Goal: Transaction & Acquisition: Book appointment/travel/reservation

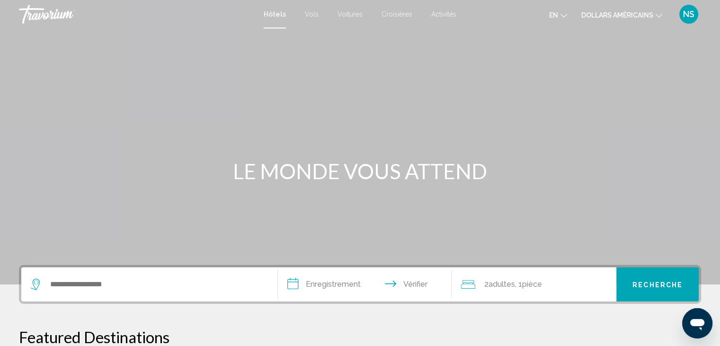
click at [560, 14] on icon "Changer de langue" at bounding box center [563, 16] width 7 height 4
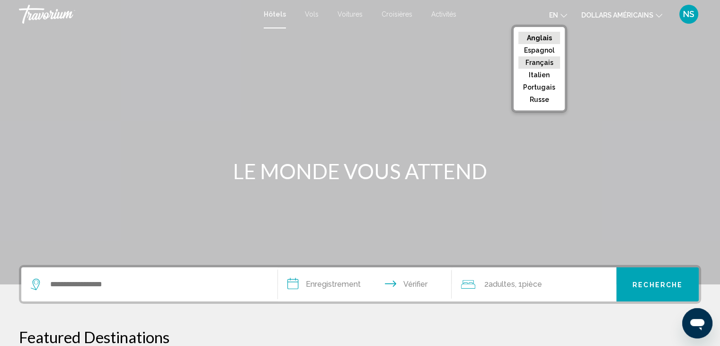
click at [544, 62] on font "Français" at bounding box center [539, 63] width 28 height 8
click at [0, 0] on div at bounding box center [0, 0] width 0 height 0
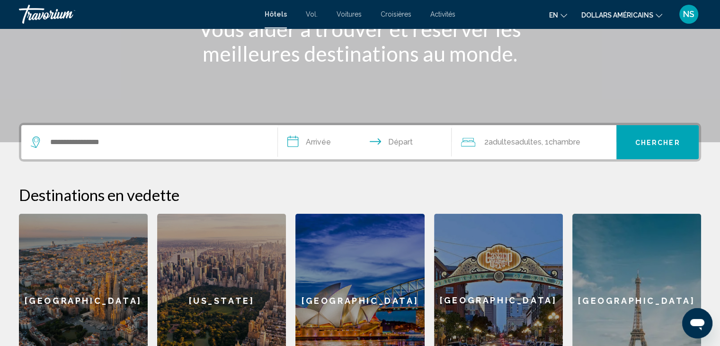
scroll to position [133, 0]
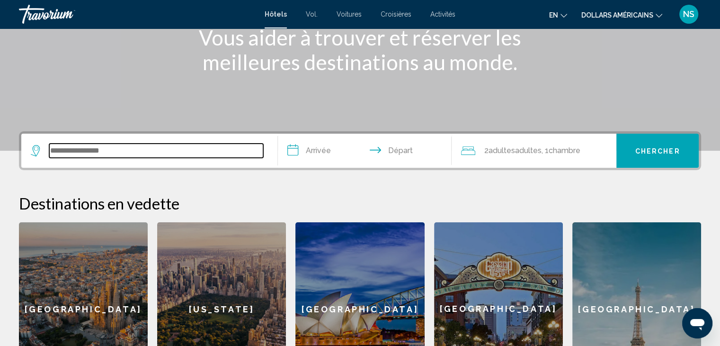
click at [62, 148] on input "Widget de recherche" at bounding box center [156, 150] width 214 height 14
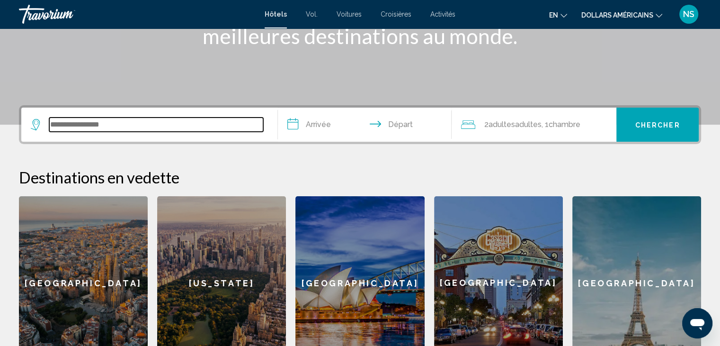
scroll to position [0, 0]
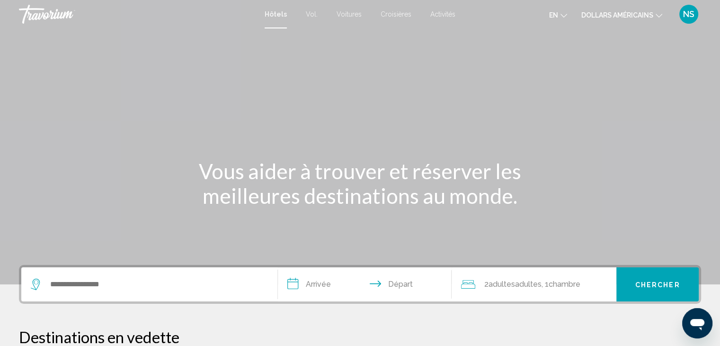
click at [394, 13] on font "Croisières" at bounding box center [396, 14] width 31 height 8
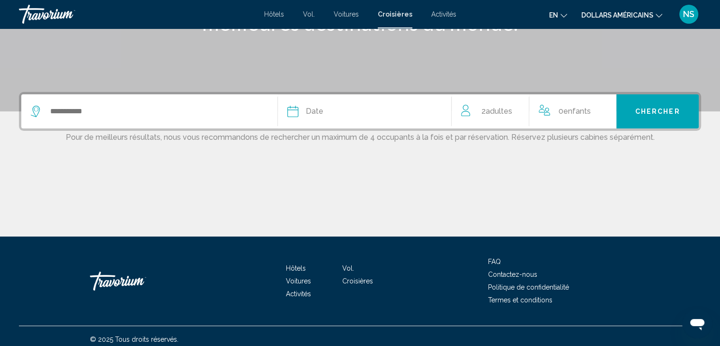
scroll to position [179, 0]
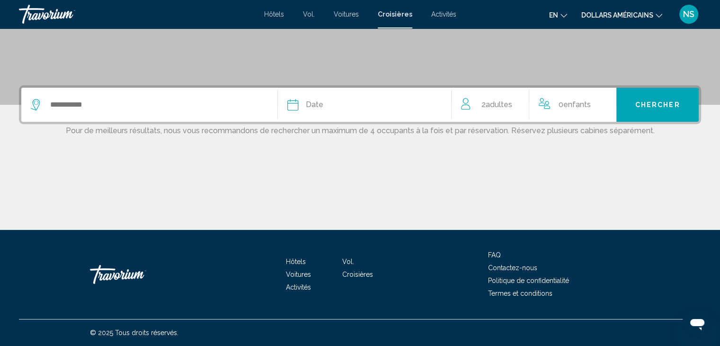
click at [37, 105] on icon "Search widget" at bounding box center [36, 104] width 11 height 11
click at [36, 105] on icon "Search widget" at bounding box center [36, 104] width 11 height 11
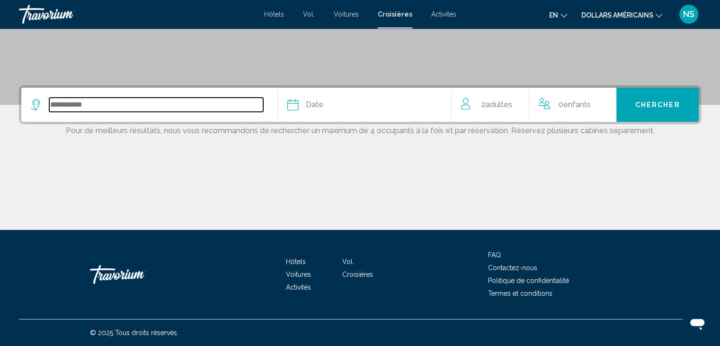
click at [80, 107] on input "Search widget" at bounding box center [156, 105] width 214 height 14
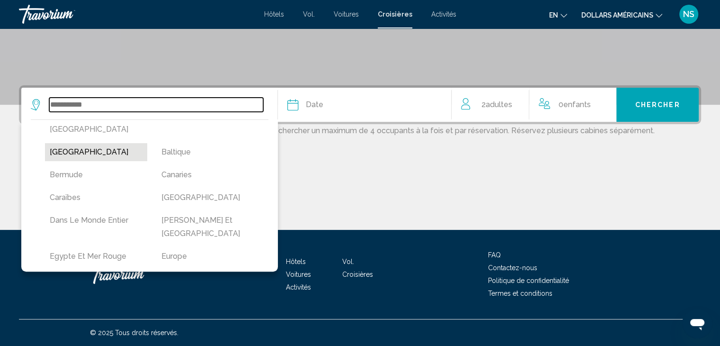
scroll to position [95, 0]
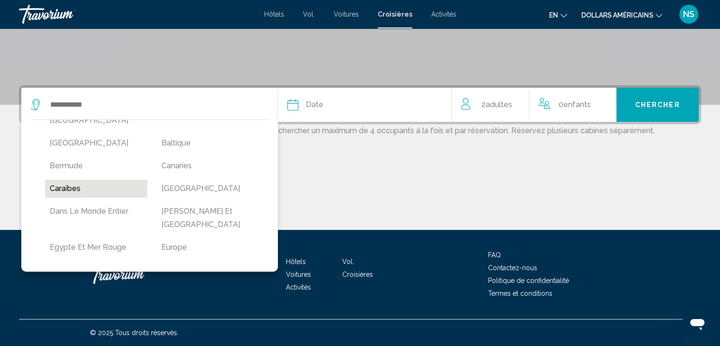
click at [72, 179] on button "Caraïbes" at bounding box center [96, 188] width 102 height 18
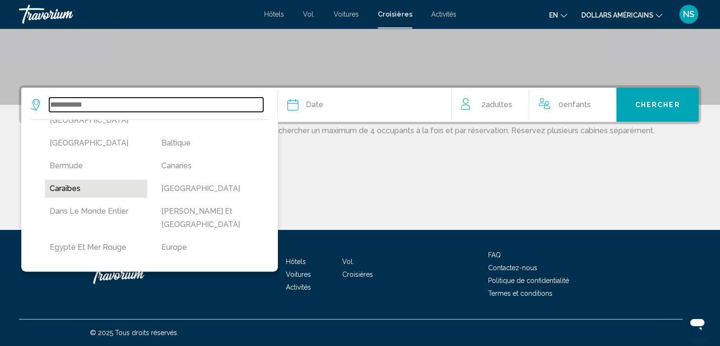
type input "********"
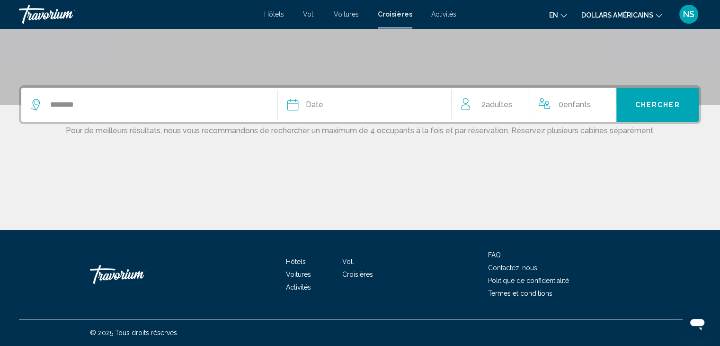
click at [293, 106] on icon "Search widget" at bounding box center [292, 104] width 11 height 11
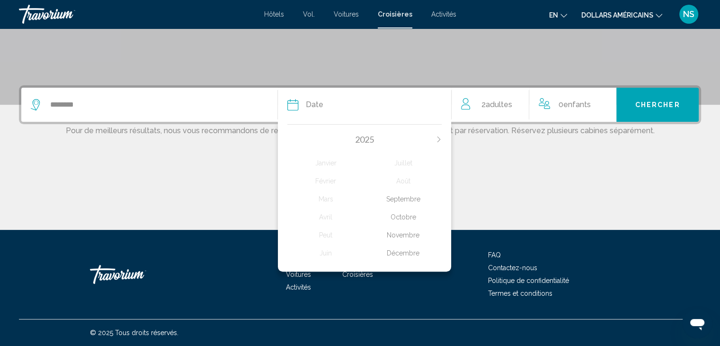
click at [406, 252] on div "Décembre" at bounding box center [403, 252] width 77 height 17
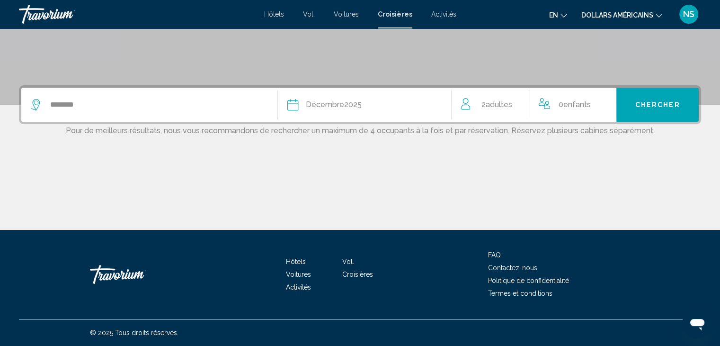
click at [352, 104] on div "Décembre 2025" at bounding box center [334, 104] width 56 height 13
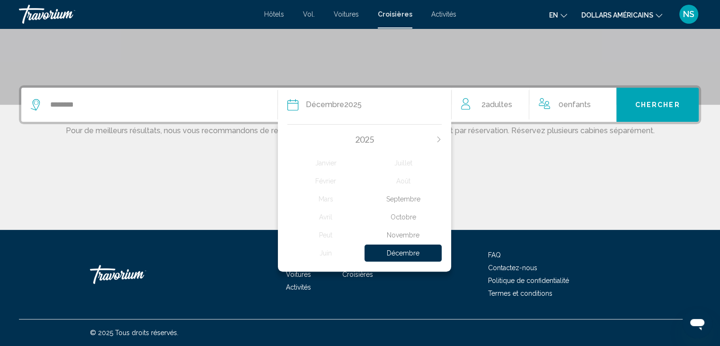
click at [437, 136] on icon "Next month" at bounding box center [439, 139] width 6 height 6
click at [288, 141] on icon "Previous month" at bounding box center [290, 139] width 6 height 6
click at [393, 253] on div "Décembre" at bounding box center [403, 252] width 77 height 17
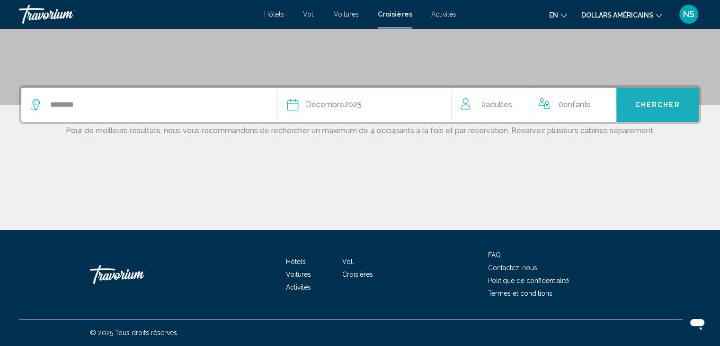
click at [645, 107] on span "Chercher" at bounding box center [657, 105] width 45 height 8
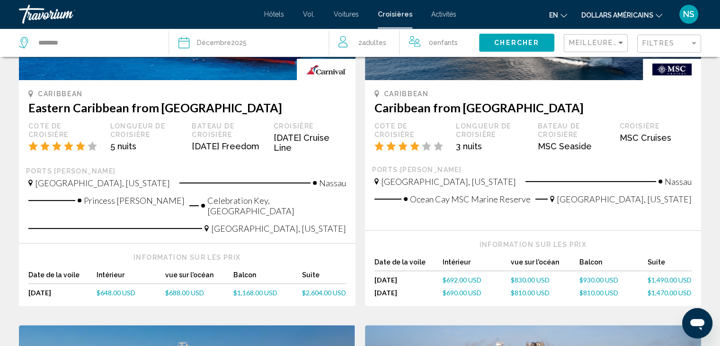
scroll to position [189, 0]
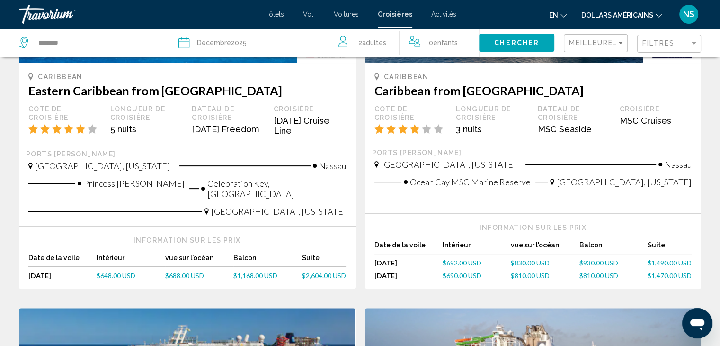
click at [60, 276] on div "[DATE]" at bounding box center [62, 275] width 68 height 8
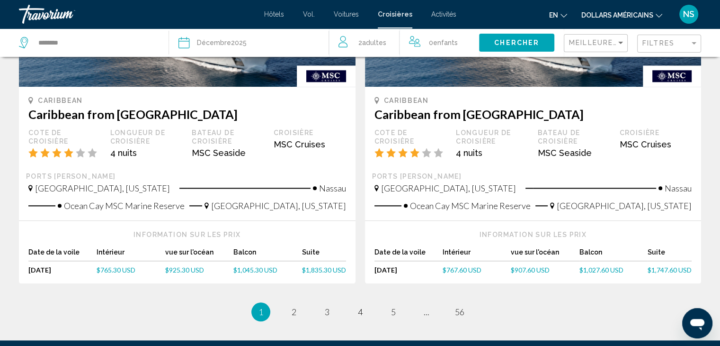
scroll to position [994, 0]
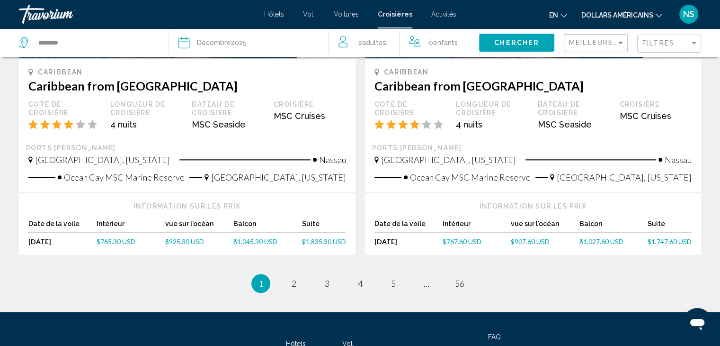
click at [311, 15] on font "Vol." at bounding box center [309, 14] width 12 height 8
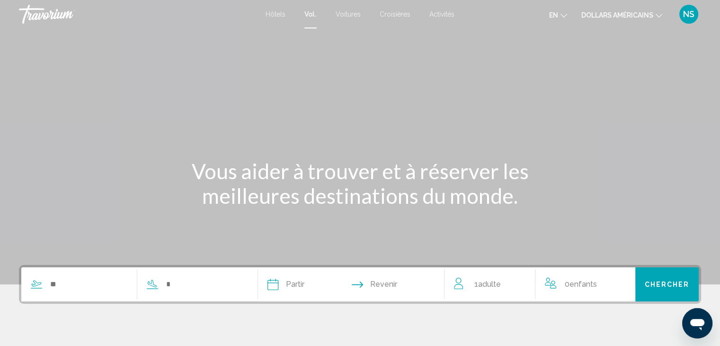
click at [44, 283] on div "Search widget" at bounding box center [79, 284] width 116 height 14
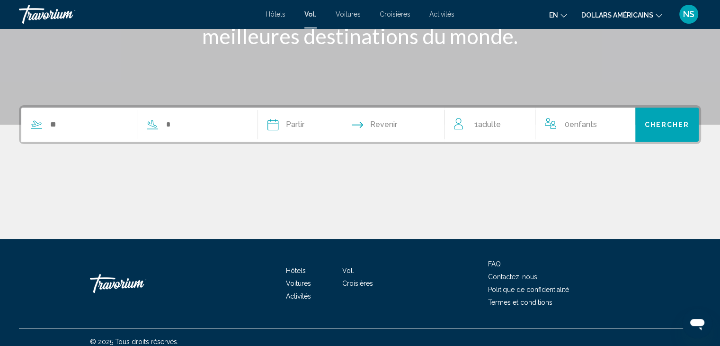
scroll to position [169, 0]
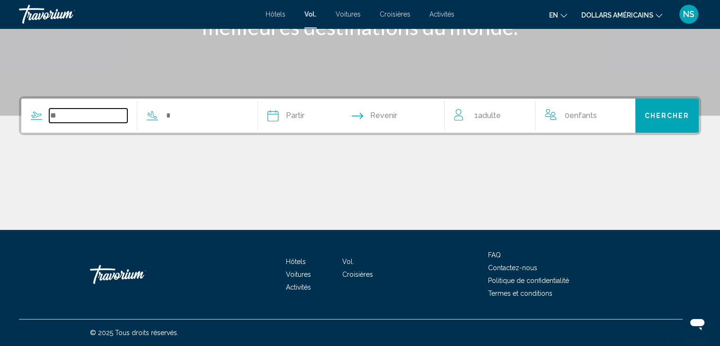
click at [54, 117] on input "Search widget" at bounding box center [88, 115] width 78 height 14
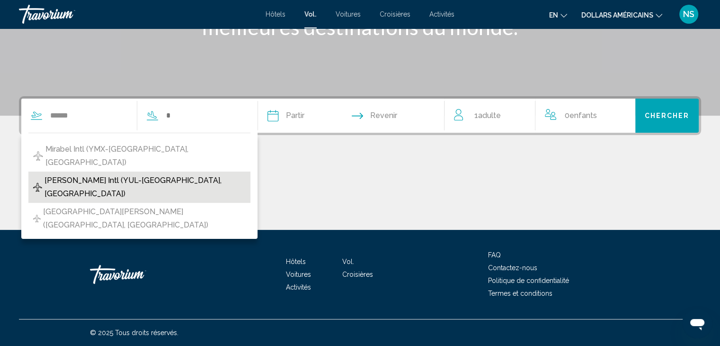
click at [94, 174] on span "[PERSON_NAME] Intl (YUL-[GEOGRAPHIC_DATA], [GEOGRAPHIC_DATA])" at bounding box center [144, 187] width 201 height 27
type input "**********"
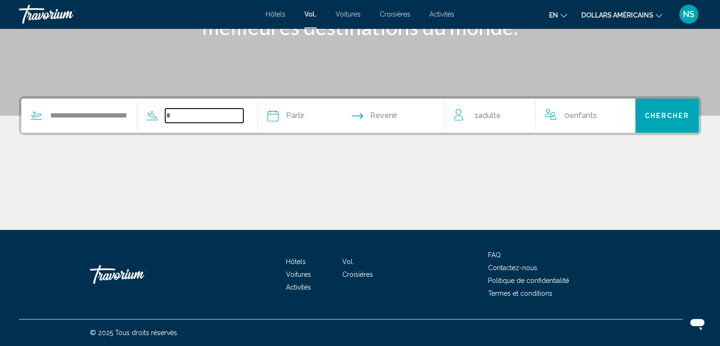
click at [176, 116] on input "Search widget" at bounding box center [204, 115] width 78 height 14
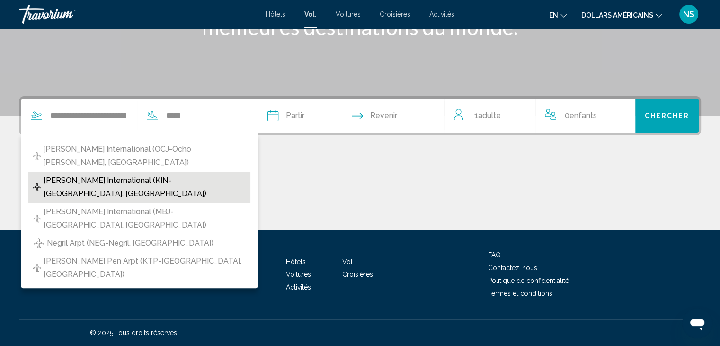
click at [145, 174] on span "[PERSON_NAME] International (KIN-[GEOGRAPHIC_DATA], [GEOGRAPHIC_DATA])" at bounding box center [145, 187] width 202 height 27
type input "**********"
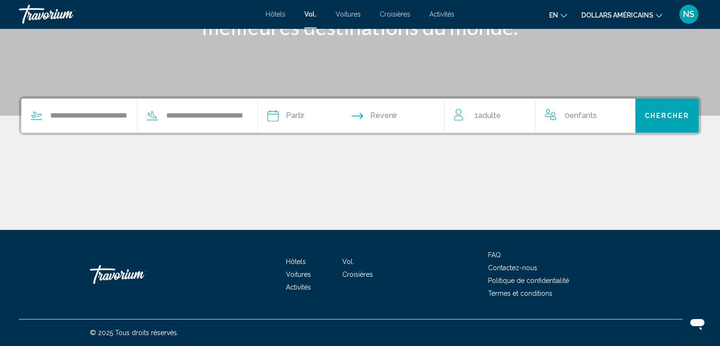
click at [287, 116] on input "Depart date" at bounding box center [311, 116] width 92 height 37
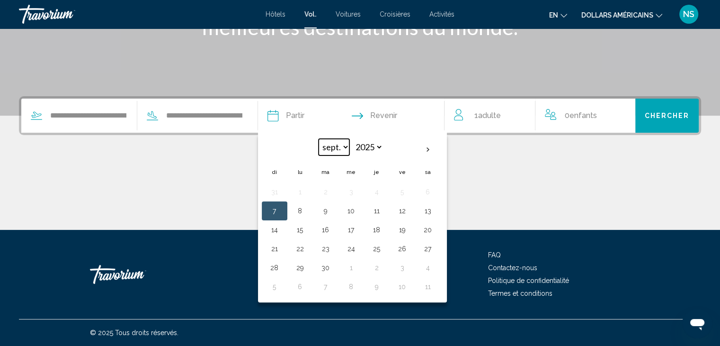
click at [349, 145] on select "***** ***** **** **** *** **** ***** **** ***** **** **** ****" at bounding box center [334, 147] width 31 height 17
select select "**"
click at [334, 139] on select "***** ***** **** **** *** **** ***** **** ***** **** **** ****" at bounding box center [334, 147] width 31 height 17
click at [359, 248] on button "24" at bounding box center [351, 248] width 15 height 13
type input "**********"
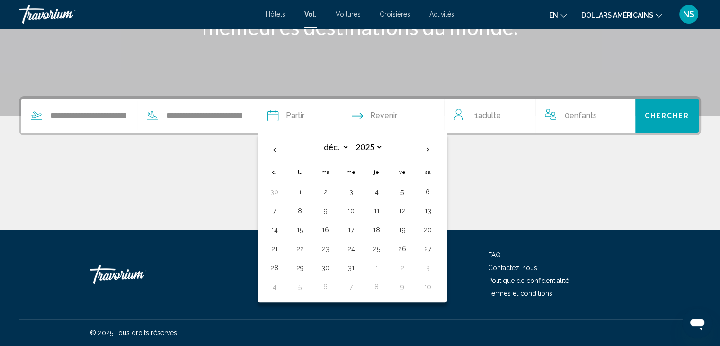
select select "**"
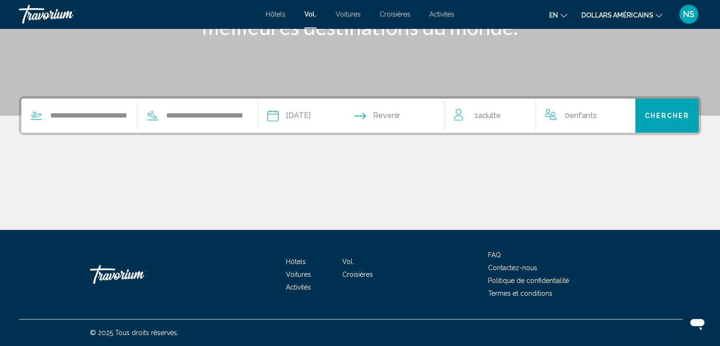
click at [411, 113] on input "Return date" at bounding box center [402, 116] width 92 height 37
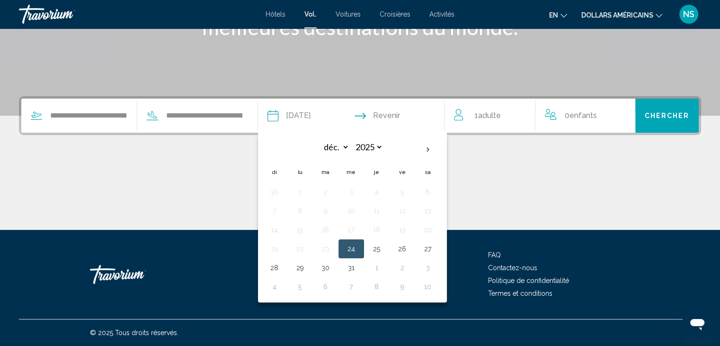
click at [359, 267] on button "31" at bounding box center [351, 267] width 15 height 13
type input "**********"
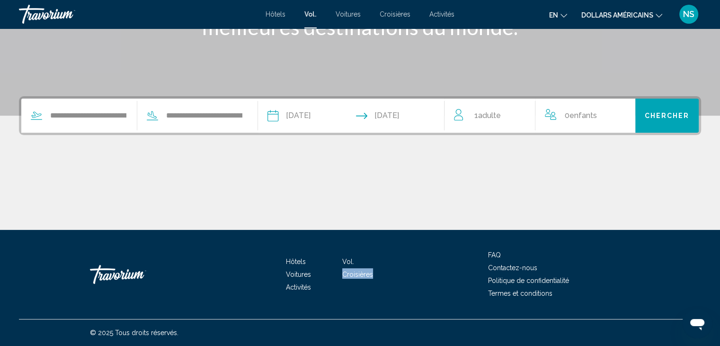
click at [367, 268] on li "Croisières" at bounding box center [370, 273] width 56 height 10
click at [474, 11] on div "en English Español Français Italiano Português русский dollars américains USD (…" at bounding box center [582, 14] width 237 height 20
click at [663, 113] on span "Chercher" at bounding box center [667, 116] width 45 height 8
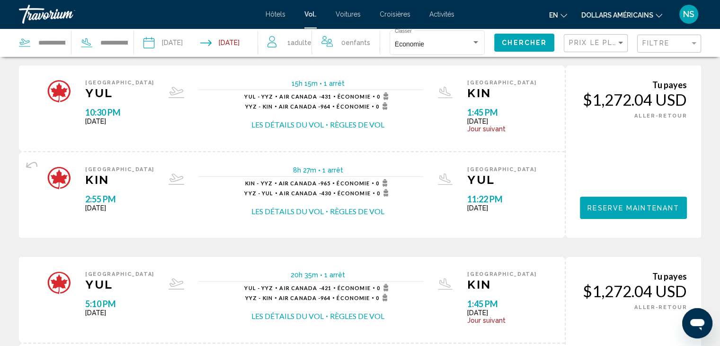
scroll to position [47, 0]
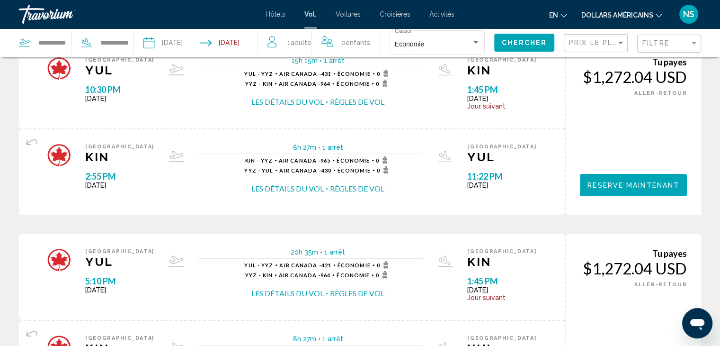
click at [276, 14] on font "Hôtels" at bounding box center [276, 14] width 20 height 8
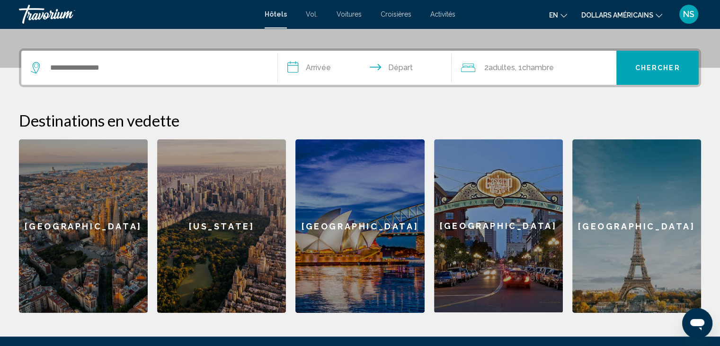
scroll to position [237, 0]
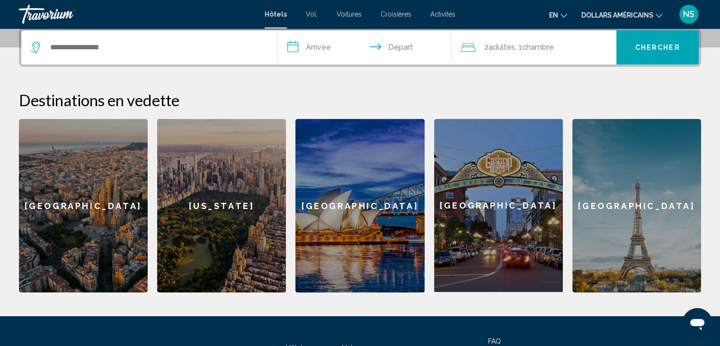
click at [45, 14] on div "Travorium" at bounding box center [66, 14] width 95 height 19
click at [44, 15] on div "Travorium" at bounding box center [66, 14] width 95 height 19
click at [44, 13] on div "Travorium" at bounding box center [66, 14] width 95 height 19
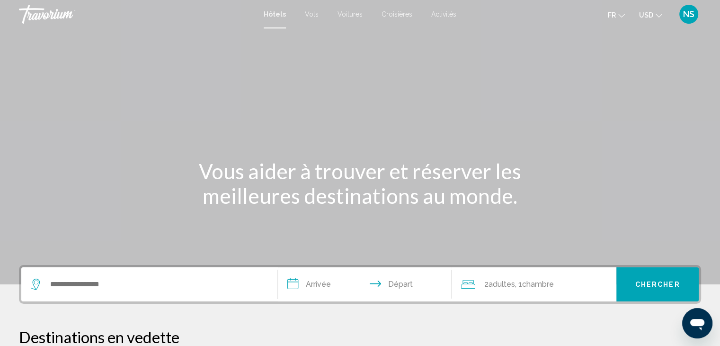
click at [61, 15] on div "Travorium" at bounding box center [66, 14] width 95 height 19
